Goal: Information Seeking & Learning: Learn about a topic

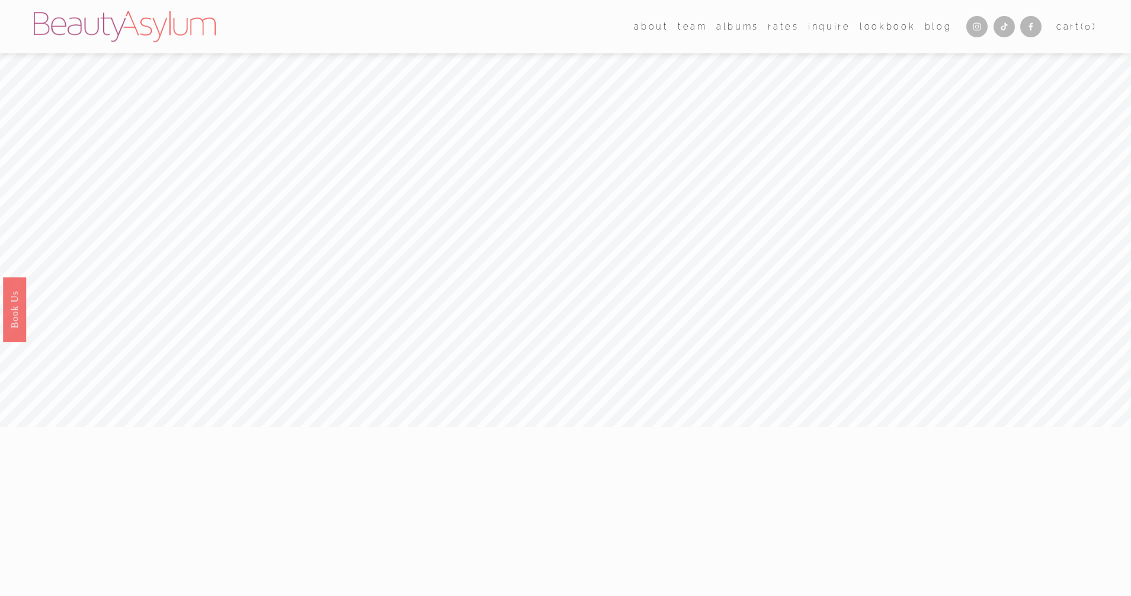
click at [788, 28] on link "Rates" at bounding box center [783, 26] width 31 height 17
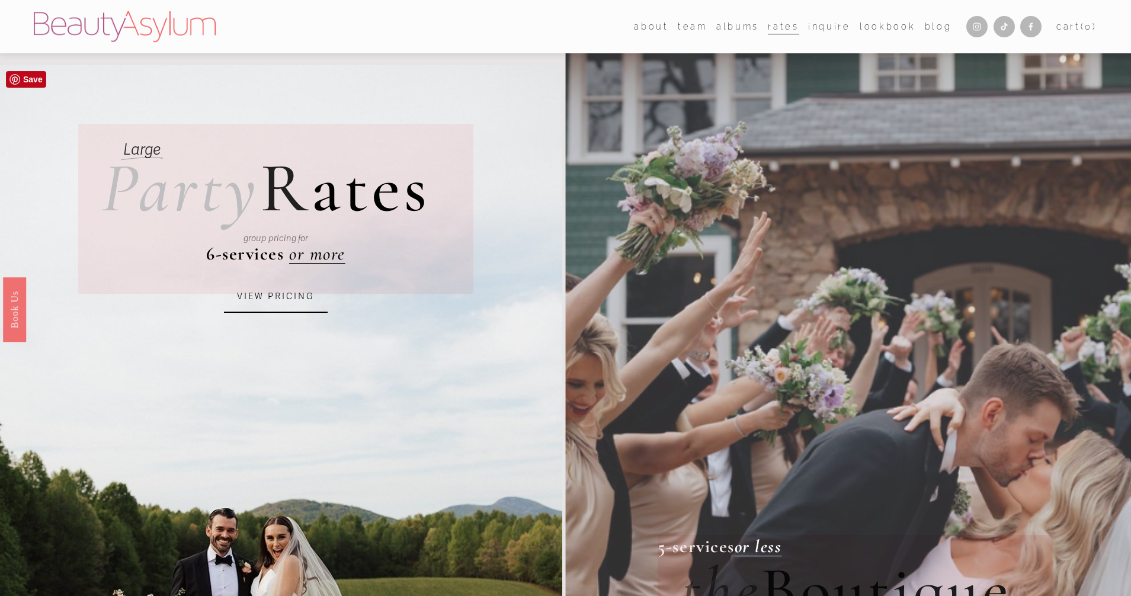
click at [273, 293] on link "VIEW PRICING" at bounding box center [276, 297] width 104 height 32
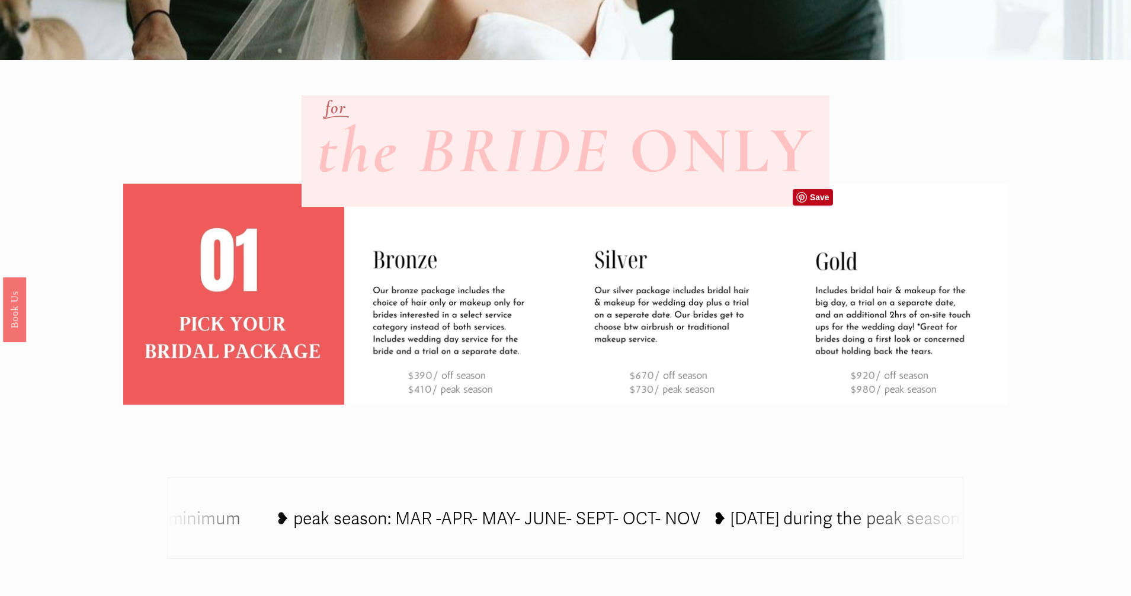
scroll to position [400, 0]
